Goal: Task Accomplishment & Management: Complete application form

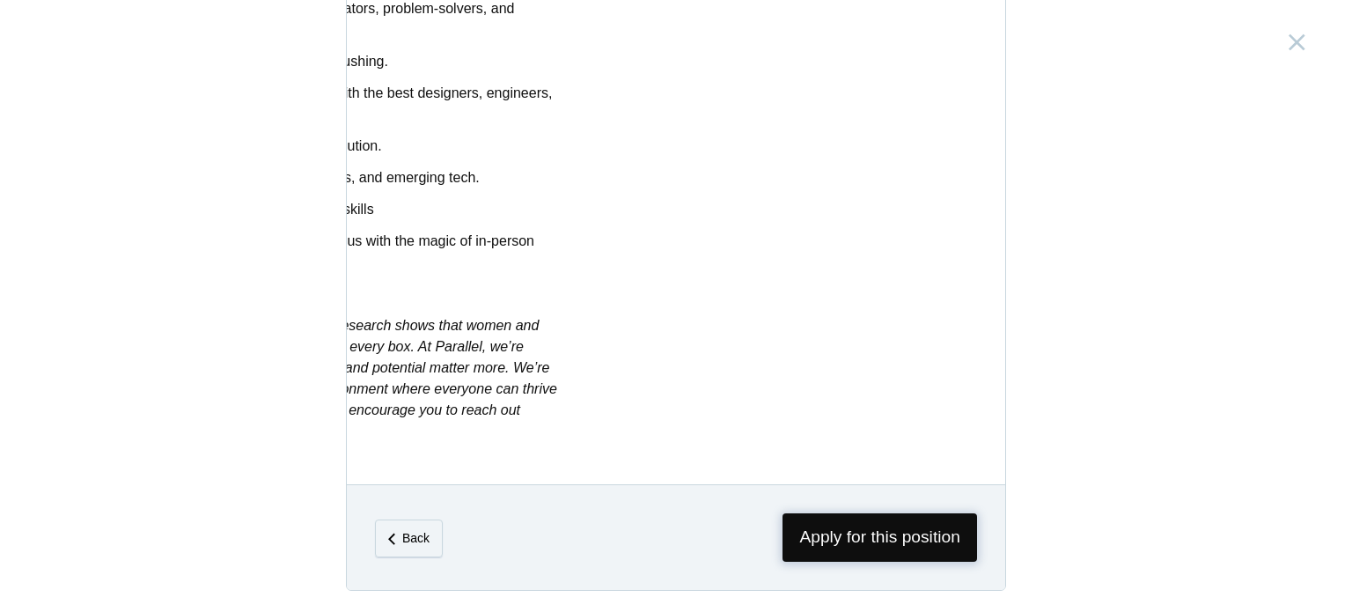
scroll to position [0, 416]
click at [911, 534] on span "Apply for this position" at bounding box center [880, 537] width 195 height 48
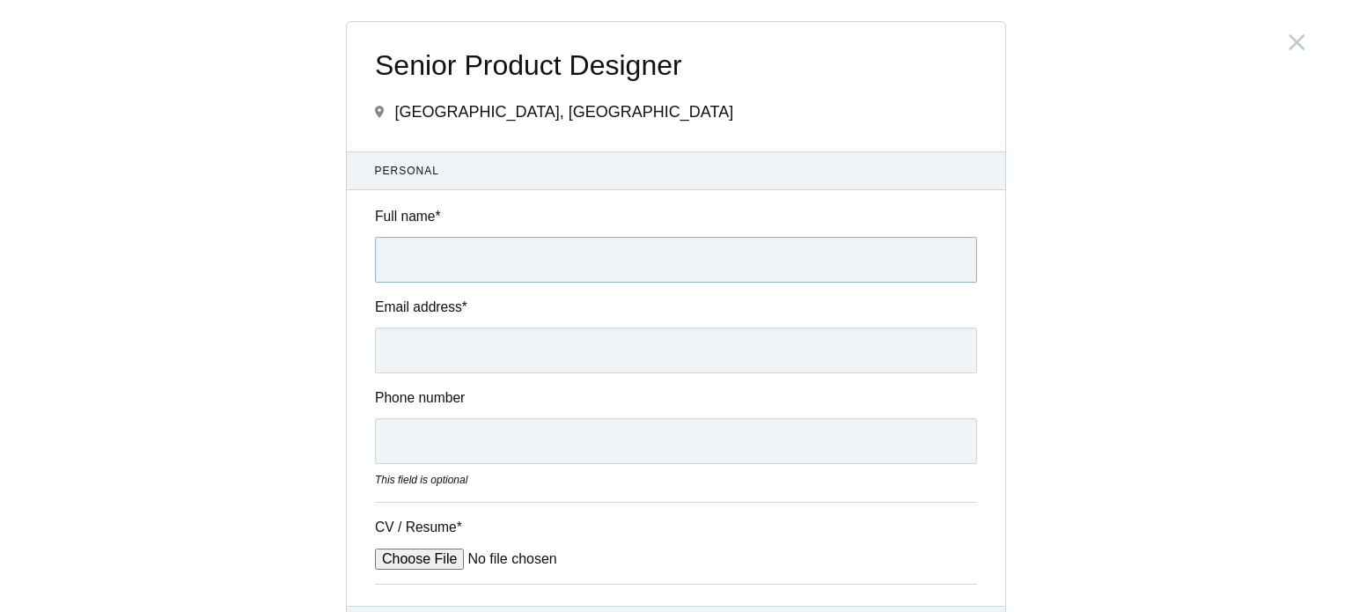
click at [593, 262] on input "Full name *" at bounding box center [676, 260] width 602 height 46
type input "[PERSON_NAME]"
type input "[EMAIL_ADDRESS][DOMAIN_NAME]"
click at [388, 438] on input "09513289409" at bounding box center [676, 441] width 602 height 46
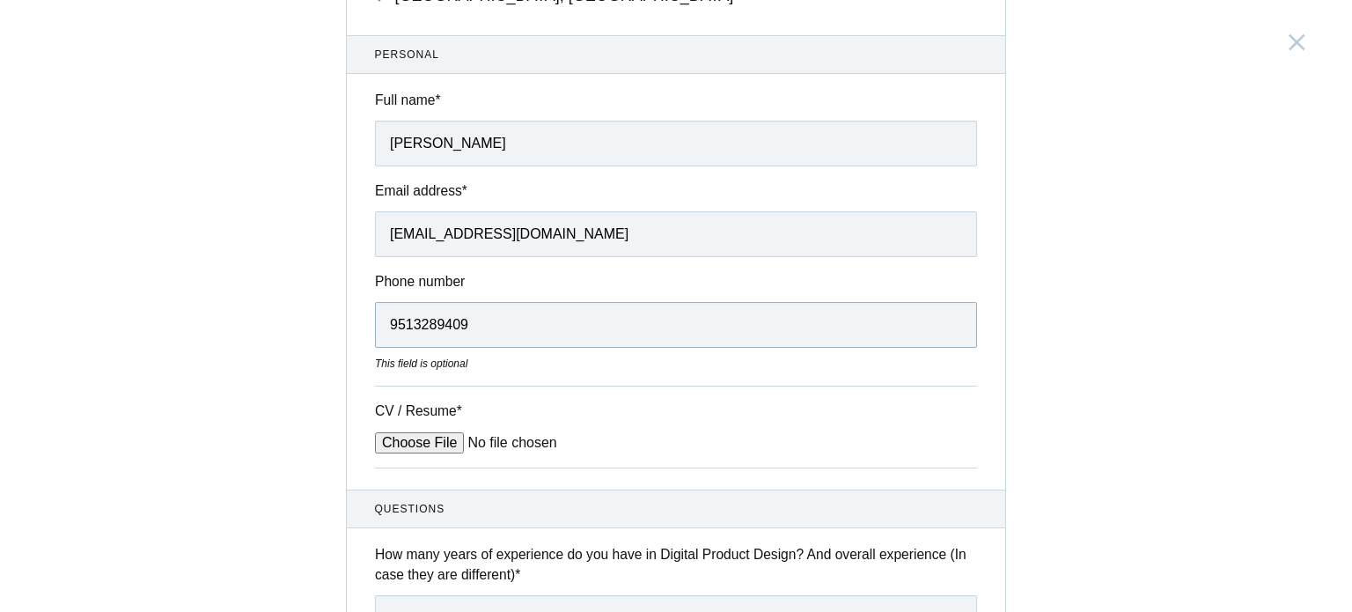
scroll to position [118, 0]
type input "9513289409"
click at [424, 432] on input "CV / Resume *" at bounding box center [508, 441] width 267 height 21
type input "C:\fakepath\SujayShetty_CV.pdf"
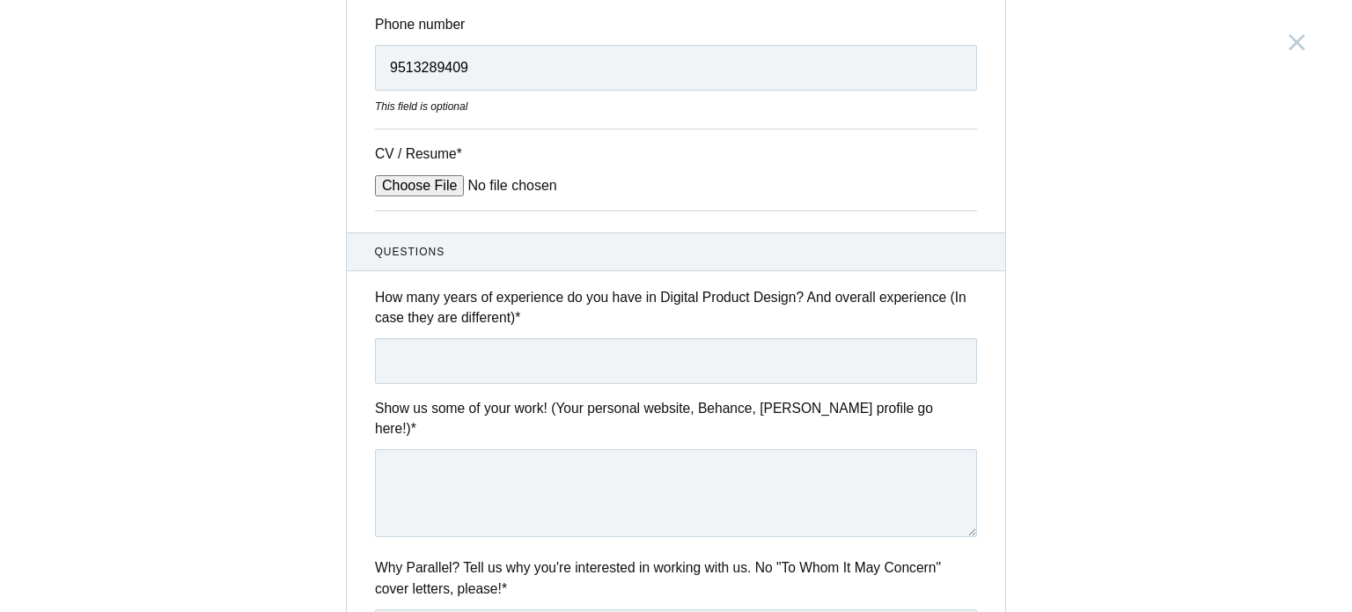
scroll to position [376, 0]
click at [439, 363] on input "text" at bounding box center [676, 358] width 602 height 46
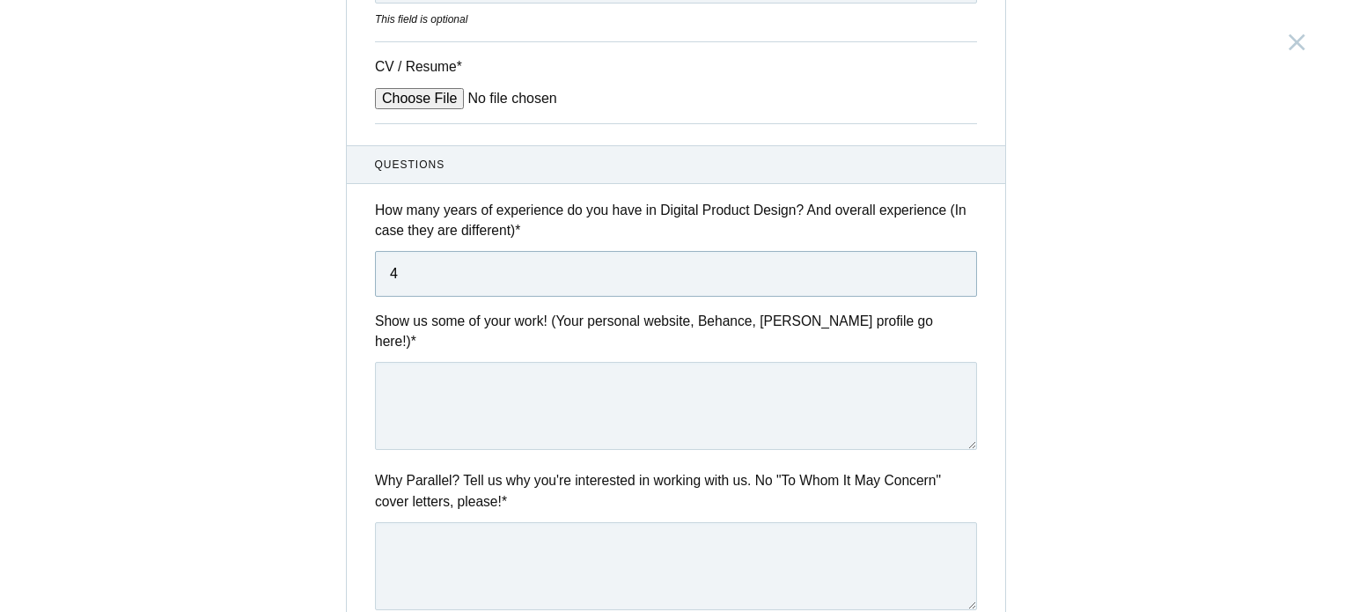
scroll to position [461, 0]
type input "4"
click at [433, 383] on textarea at bounding box center [676, 405] width 602 height 88
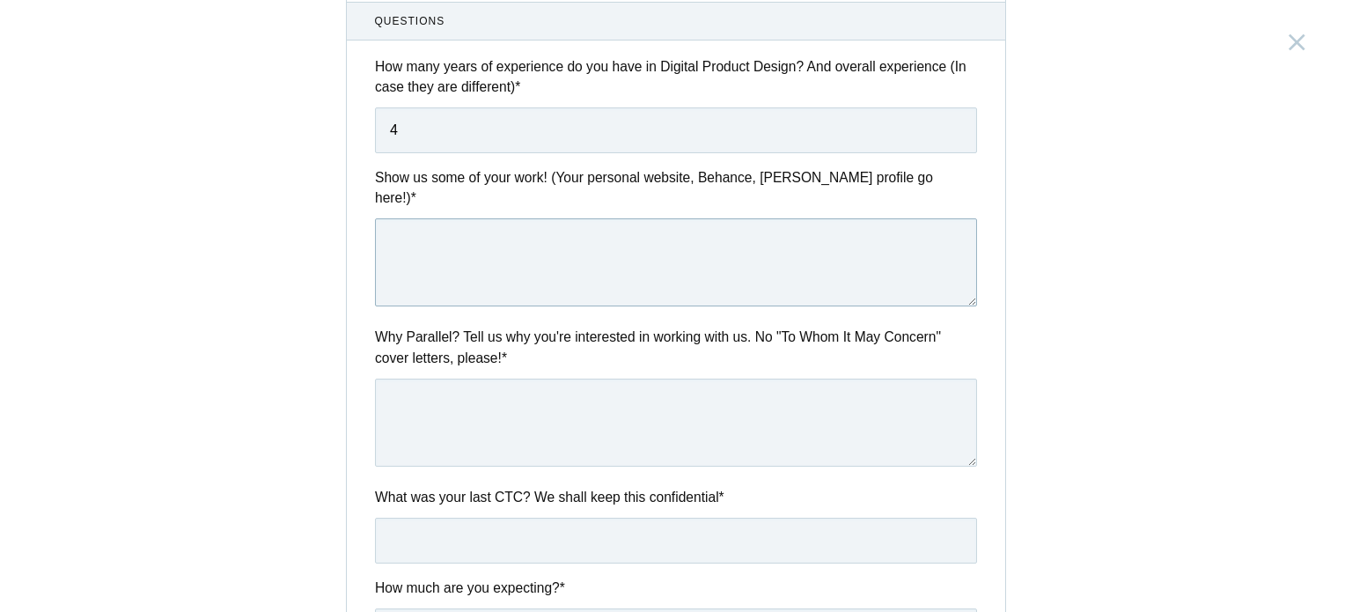
scroll to position [605, 0]
paste textarea "[URL][DOMAIN_NAME]"
type textarea "[URL][DOMAIN_NAME]"
click at [451, 391] on textarea at bounding box center [676, 422] width 602 height 88
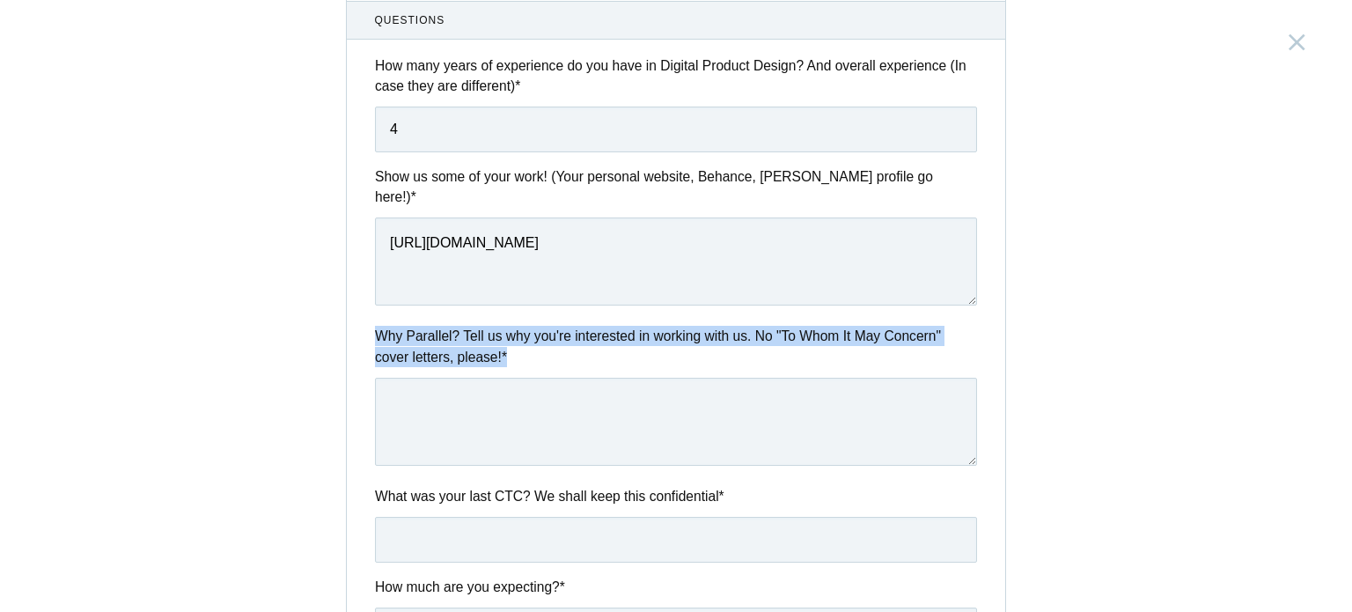
drag, startPoint x: 367, startPoint y: 310, endPoint x: 539, endPoint y: 342, distance: 174.6
click at [539, 342] on label "Why Parallel? Tell us why you're interested in working with us. No "To Whom It …" at bounding box center [676, 346] width 602 height 41
copy label "Why Parallel? Tell us why you're interested in working with us. No "To Whom It …"
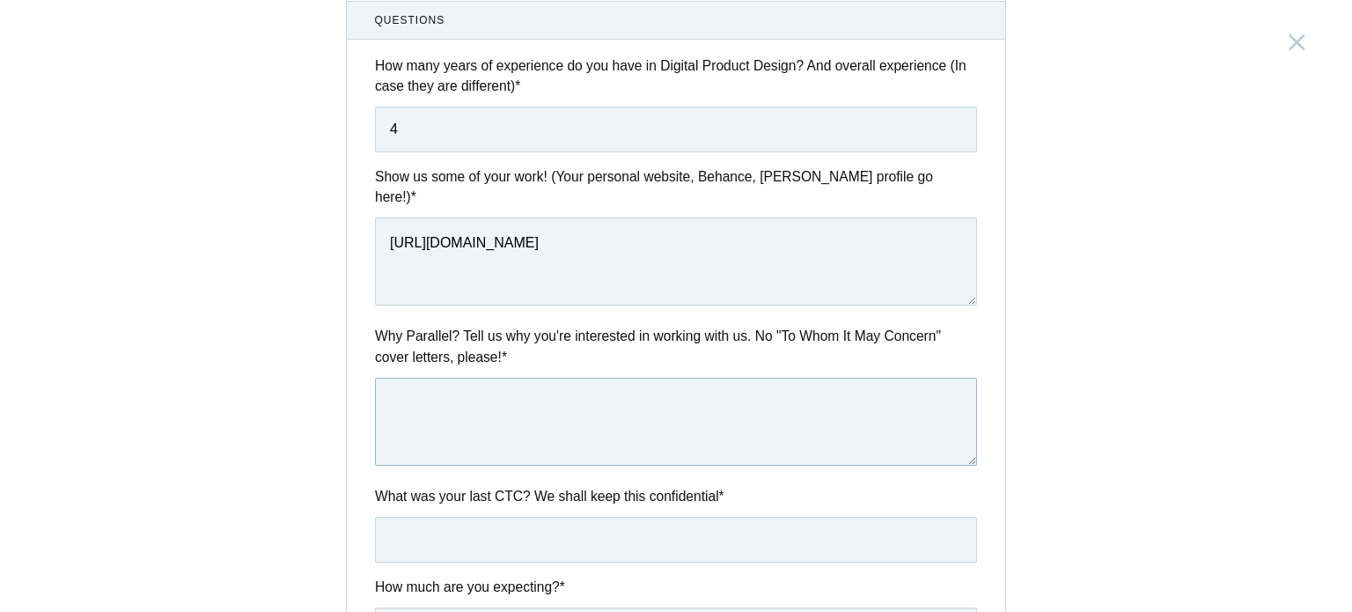
click at [431, 391] on textarea at bounding box center [676, 422] width 602 height 88
paste textarea "I’m drawn to Parallel because of how you’re pushing design beyond aesthetics—to…"
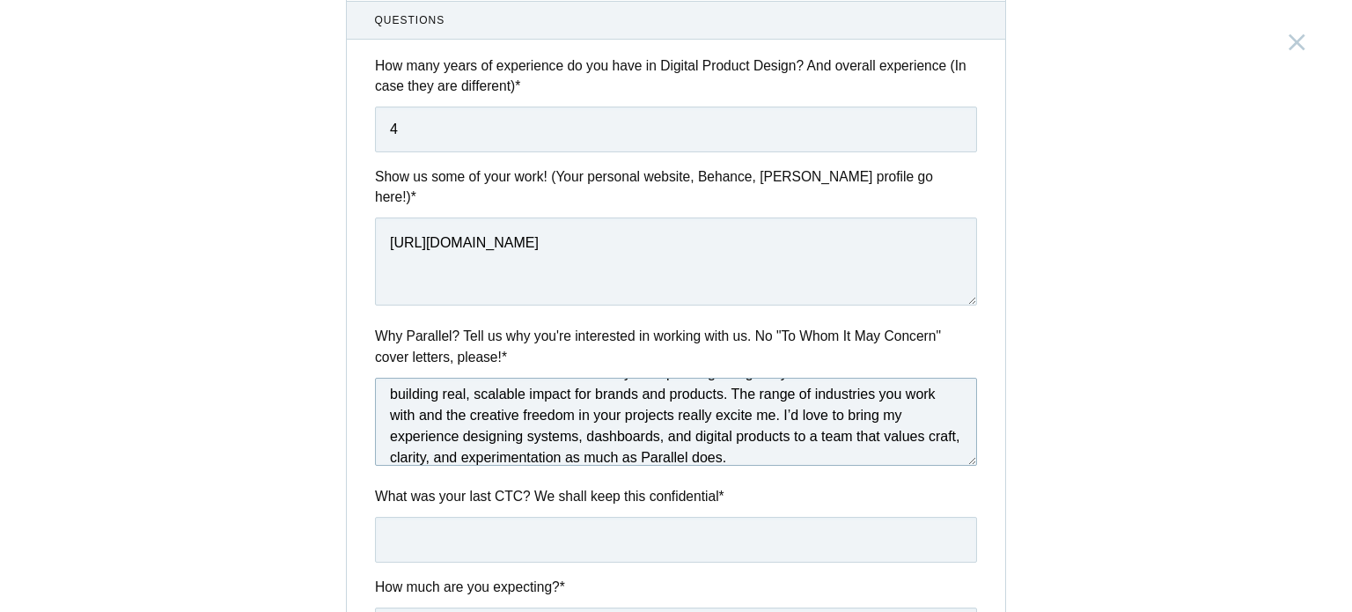
scroll to position [0, 0]
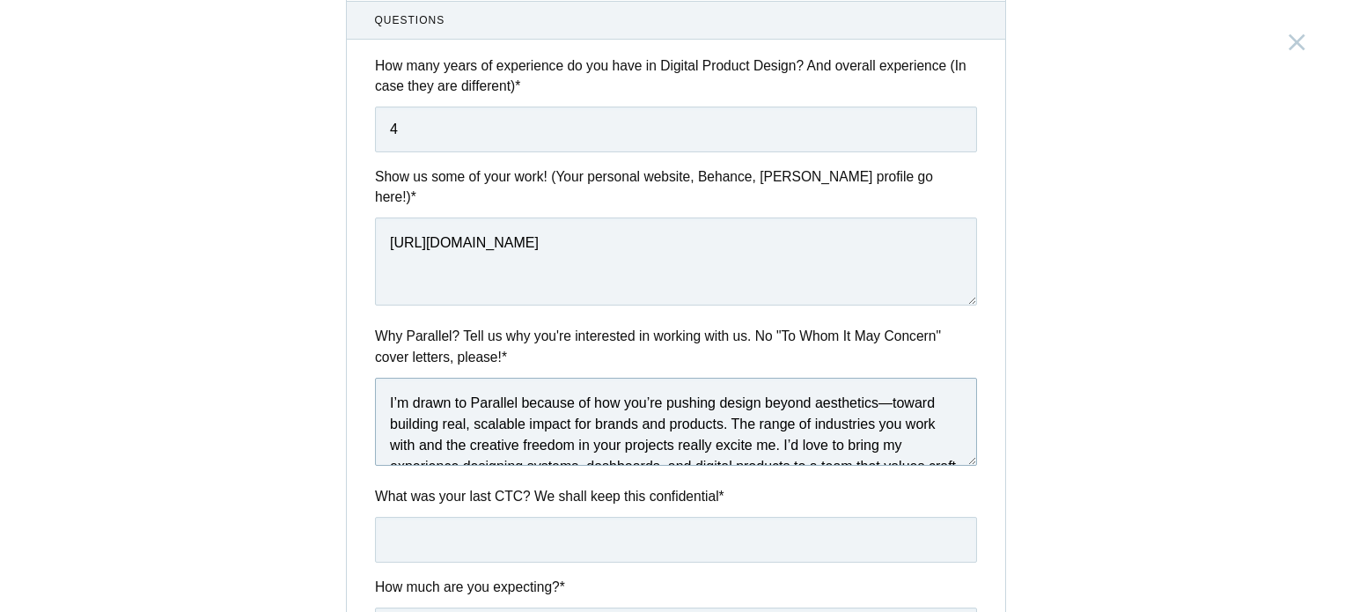
click at [894, 382] on textarea "I’m drawn to Parallel because of how you’re pushing design beyond aesthetics—to…" at bounding box center [676, 422] width 602 height 88
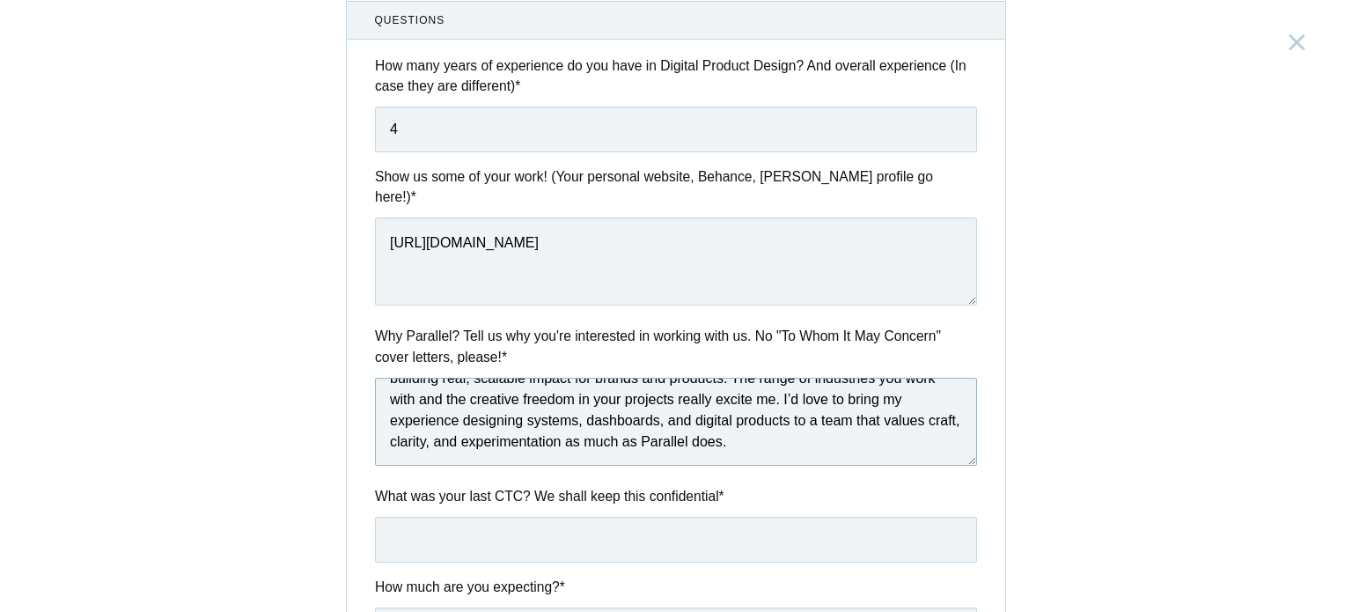
scroll to position [47, 0]
click at [662, 398] on textarea "I’m drawn to Parallel because of how you’re pushing design beyond aesthetics to…" at bounding box center [676, 422] width 602 height 88
click at [459, 417] on textarea "I’m drawn to Parallel because of how you’re pushing design beyond aesthetics to…" at bounding box center [676, 422] width 602 height 88
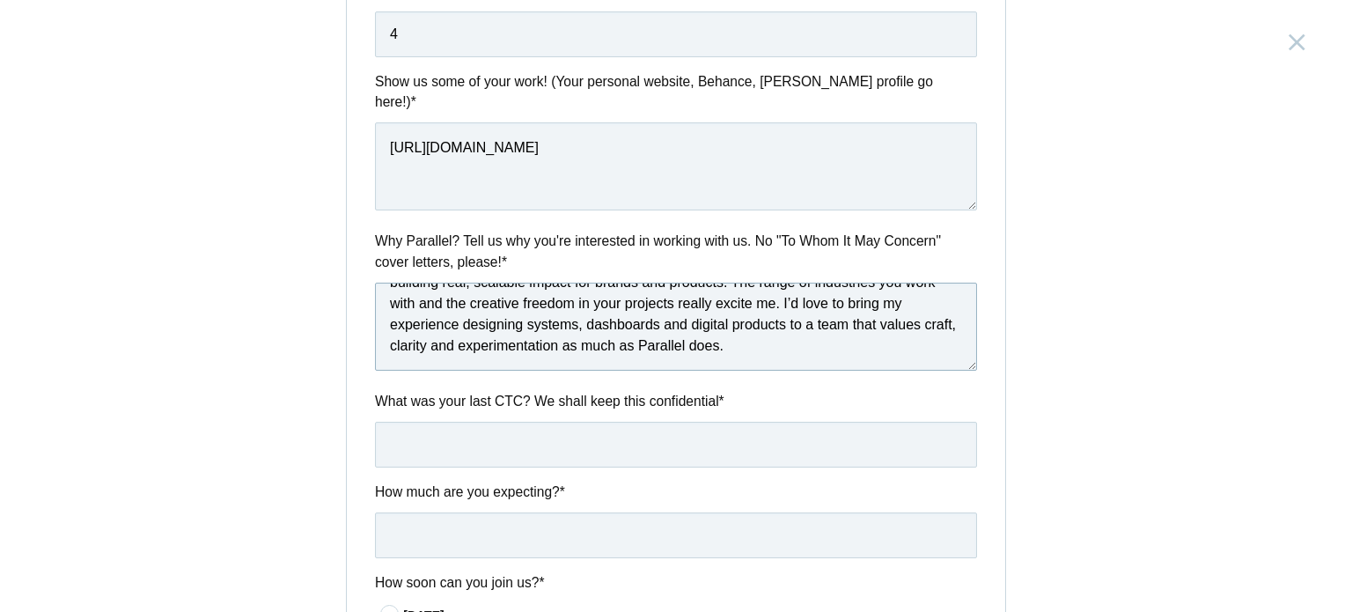
scroll to position [714, 0]
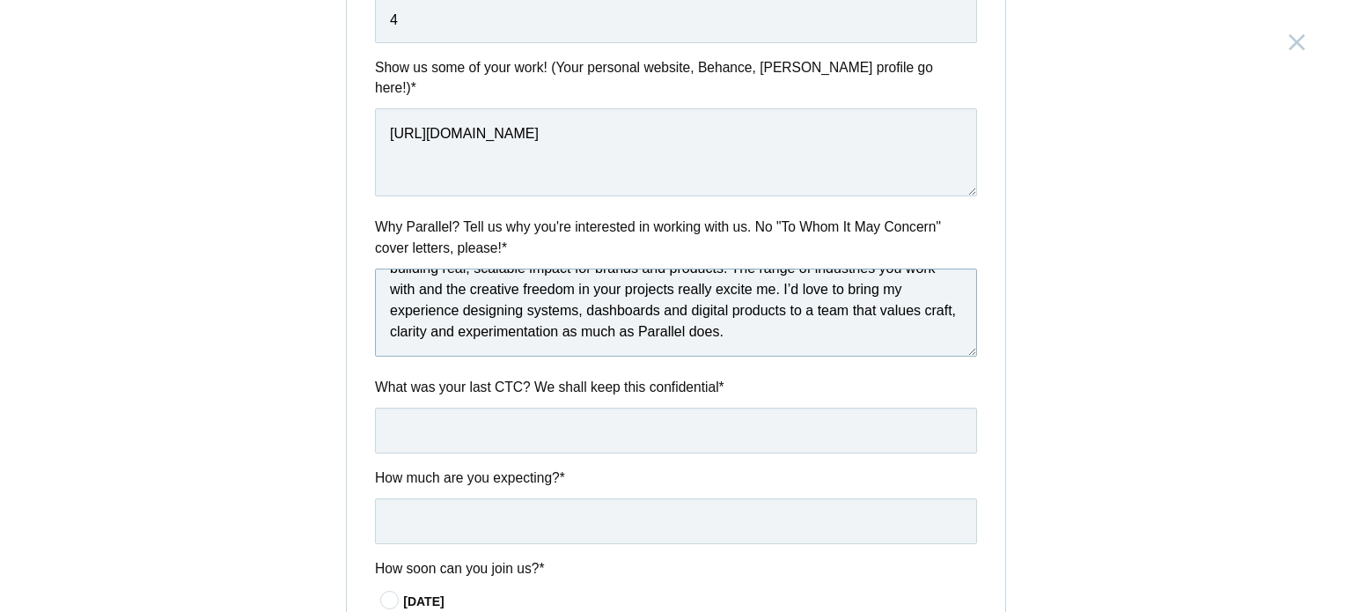
type textarea "I’m drawn to Parallel because of how you’re pushing design beyond aesthetics to…"
click at [571, 411] on input "text" at bounding box center [676, 431] width 602 height 46
type input "7.5 LPA"
click at [441, 513] on input "text" at bounding box center [676, 521] width 602 height 46
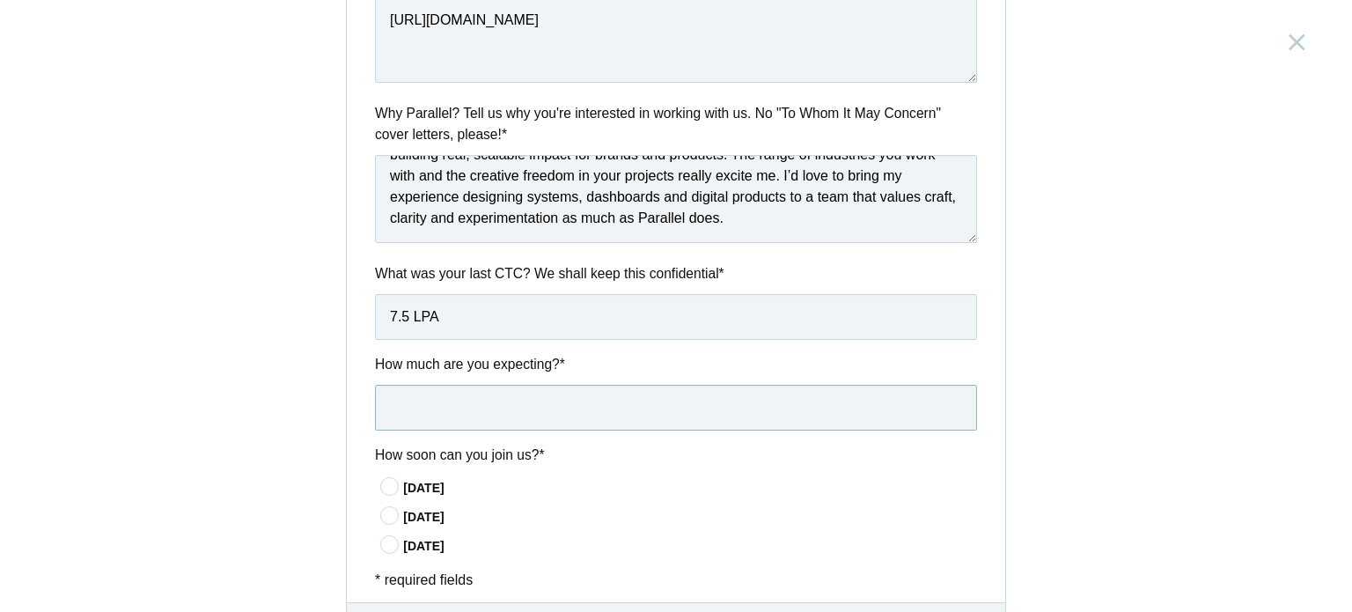
scroll to position [829, 0]
click at [382, 479] on icon at bounding box center [390, 484] width 33 height 11
click at [0, 0] on input"] "[DATE]" at bounding box center [0, 0] width 0 height 0
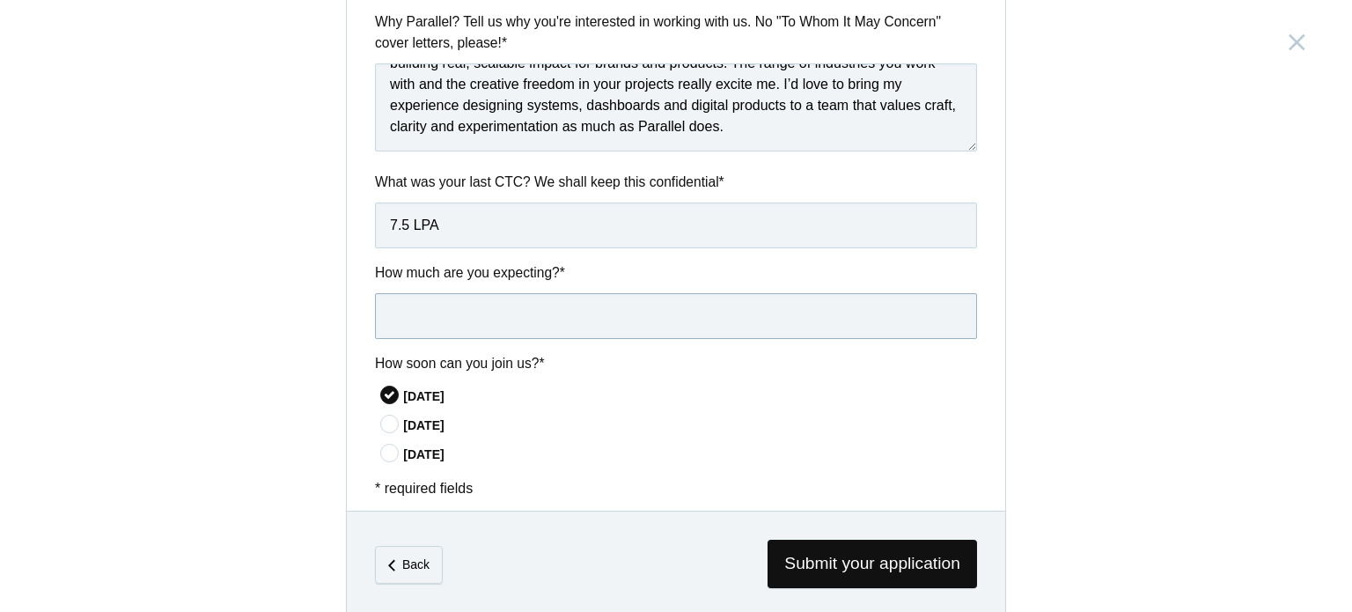
click at [463, 293] on input "text" at bounding box center [676, 316] width 602 height 46
click at [398, 295] on input "12-16 LPA" at bounding box center [676, 316] width 602 height 46
type input "14-16 LPA"
click at [839, 540] on span "Submit your application" at bounding box center [873, 564] width 210 height 48
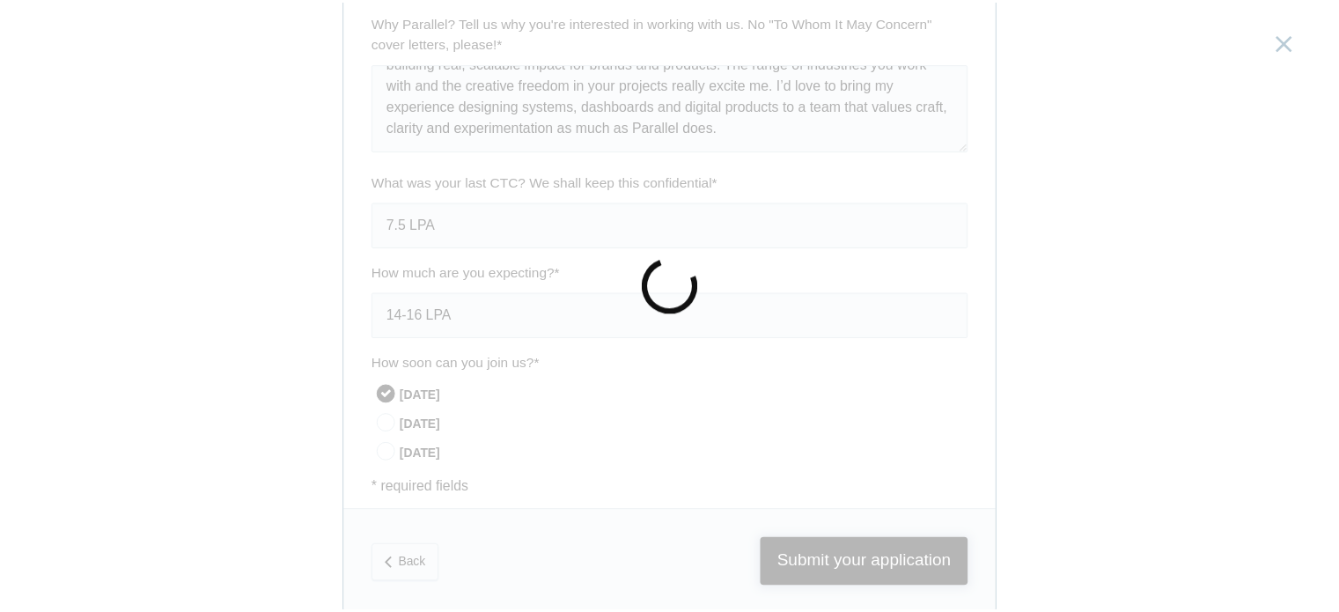
scroll to position [0, 0]
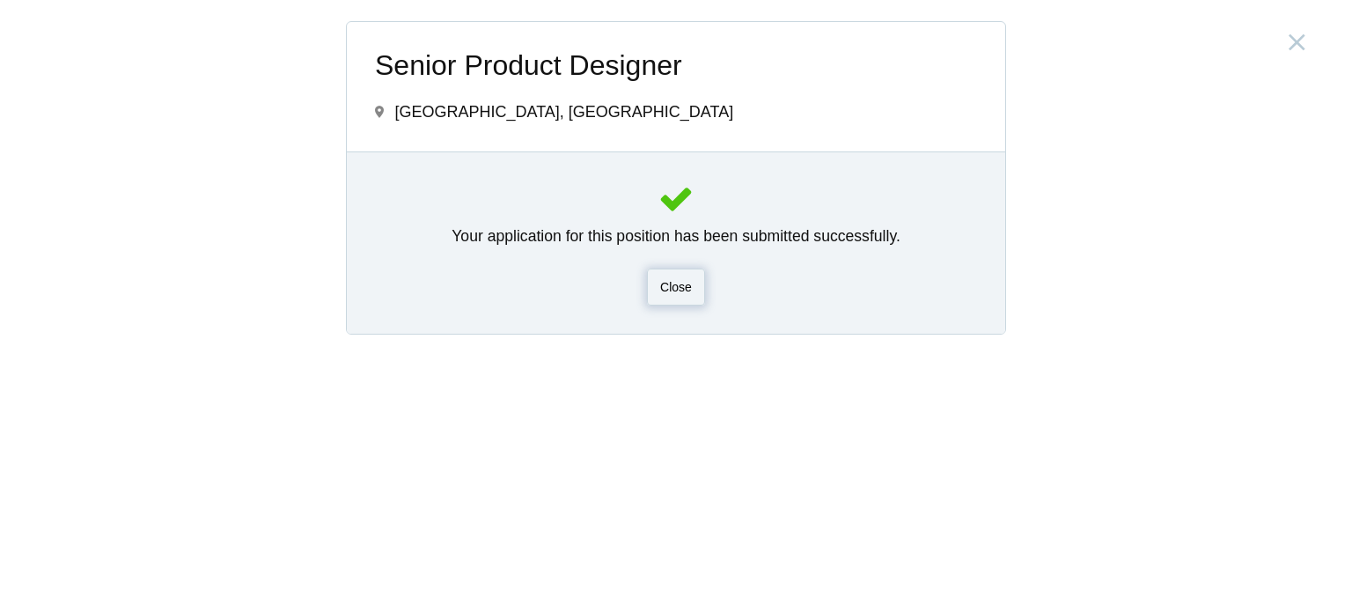
click at [680, 287] on span "Close" at bounding box center [676, 287] width 32 height 14
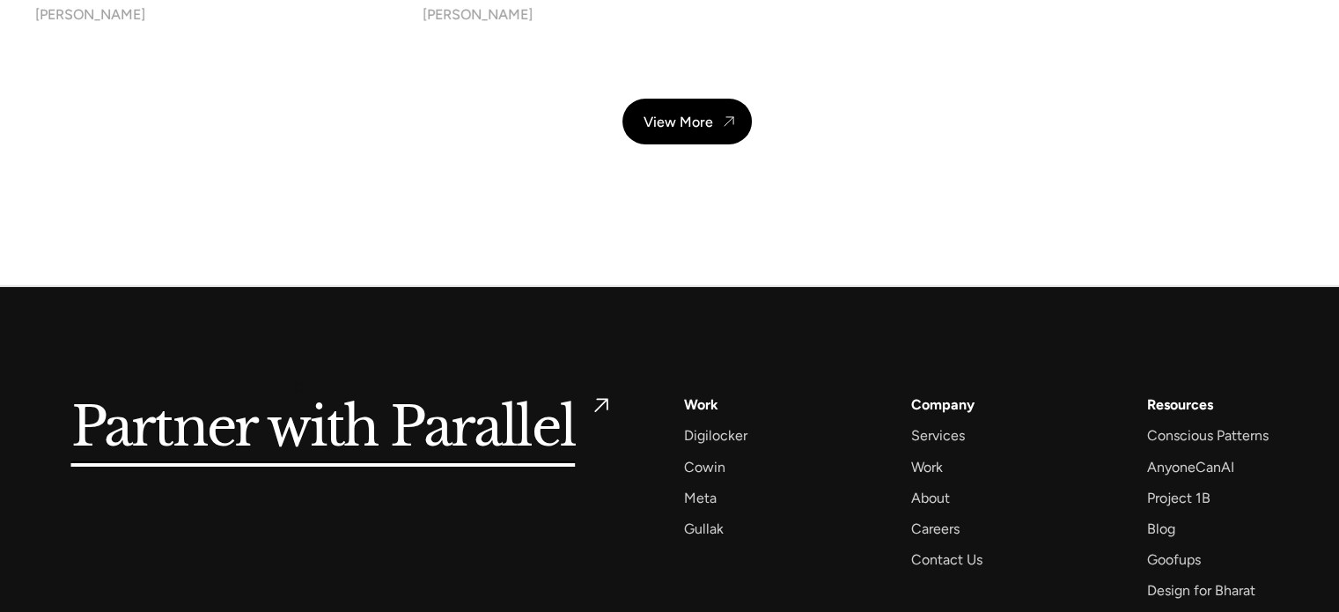
scroll to position [6440, 0]
